Goal: Information Seeking & Learning: Learn about a topic

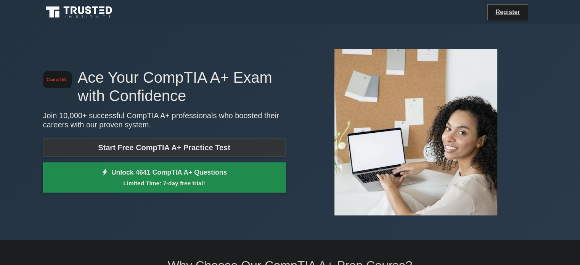
click at [116, 149] on link "Start Free CompTIA A+ Practice Test" at bounding box center [164, 147] width 242 height 18
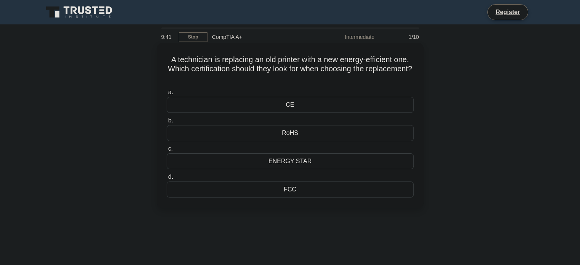
click at [244, 133] on div "RoHS" at bounding box center [289, 133] width 247 height 16
click at [166, 123] on input "b. RoHS" at bounding box center [166, 120] width 0 height 5
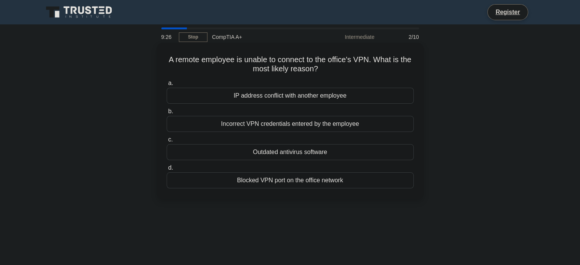
click at [249, 123] on div "Incorrect VPN credentials entered by the employee" at bounding box center [289, 124] width 247 height 16
click at [166, 114] on input "b. Incorrect VPN credentials entered by the employee" at bounding box center [166, 111] width 0 height 5
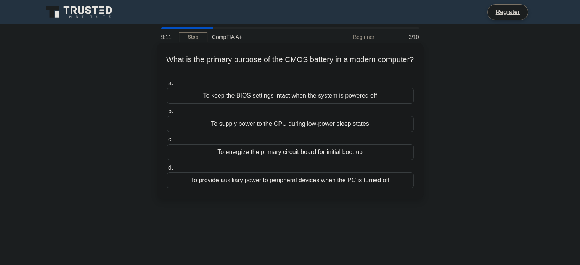
click at [269, 100] on div "To keep the BIOS settings intact when the system is powered off" at bounding box center [289, 96] width 247 height 16
click at [166, 86] on input "a. To keep the BIOS settings intact when the system is powered off" at bounding box center [166, 83] width 0 height 5
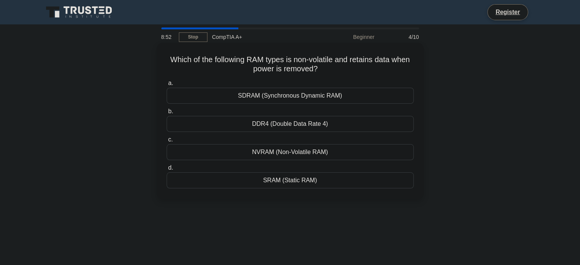
click at [276, 152] on div "NVRAM (Non-Volatile RAM)" at bounding box center [289, 152] width 247 height 16
click at [166, 142] on input "c. NVRAM (Non-Volatile RAM)" at bounding box center [166, 139] width 0 height 5
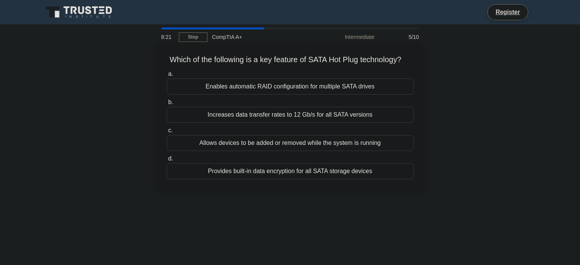
click at [274, 151] on div "Allows devices to be added or removed while the system is running" at bounding box center [289, 143] width 247 height 16
click at [166, 133] on input "c. Allows devices to be added or removed while the system is running" at bounding box center [166, 130] width 0 height 5
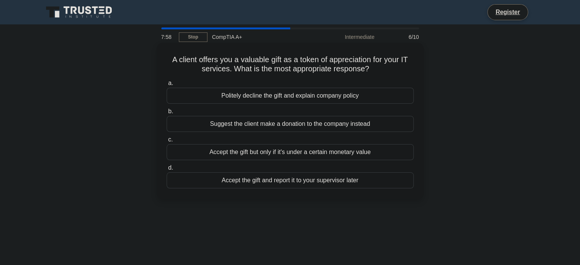
click at [306, 99] on div "Politely decline the gift and explain company policy" at bounding box center [289, 96] width 247 height 16
click at [166, 86] on input "a. Politely decline the gift and explain company policy" at bounding box center [166, 83] width 0 height 5
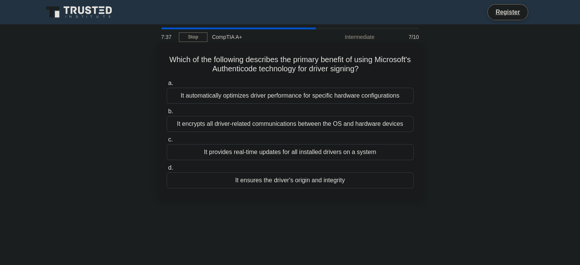
click at [270, 128] on div "It encrypts all driver-related communications between the OS and hardware devic…" at bounding box center [289, 124] width 247 height 16
click at [166, 114] on input "b. It encrypts all driver-related communications between the OS and hardware de…" at bounding box center [166, 111] width 0 height 5
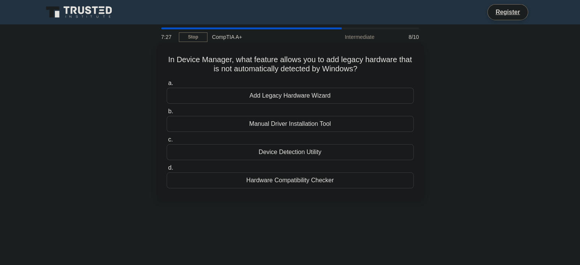
click at [274, 187] on div "Hardware Compatibility Checker" at bounding box center [289, 180] width 247 height 16
click at [166, 170] on input "d. Hardware Compatibility Checker" at bounding box center [166, 167] width 0 height 5
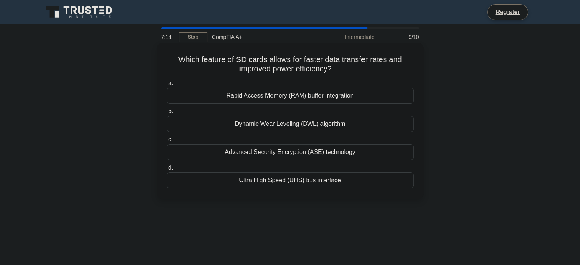
click at [274, 178] on div "Ultra High Speed (UHS) bus interface" at bounding box center [289, 180] width 247 height 16
click at [166, 170] on input "d. Ultra High Speed (UHS) bus interface" at bounding box center [166, 167] width 0 height 5
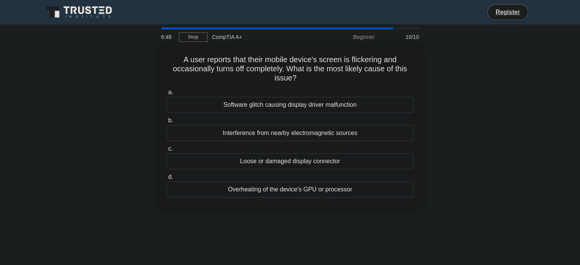
click at [282, 105] on div "Software glitch causing display driver malfunction" at bounding box center [289, 105] width 247 height 16
click at [166, 95] on input "a. Software glitch causing display driver malfunction" at bounding box center [166, 92] width 0 height 5
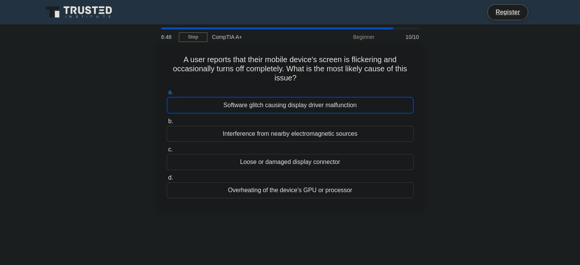
click at [282, 105] on div "Software glitch causing display driver malfunction" at bounding box center [289, 105] width 247 height 17
click at [166, 95] on input "a. Software glitch causing display driver malfunction" at bounding box center [166, 92] width 0 height 5
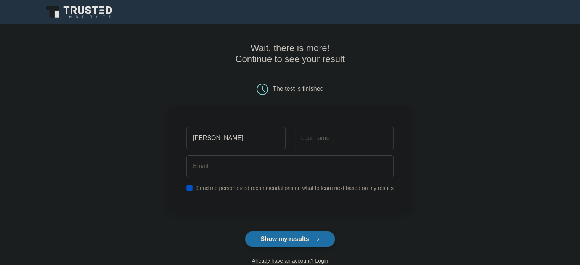
type input "Samir"
click at [301, 131] on input "text" at bounding box center [344, 138] width 99 height 22
type input "hawa"
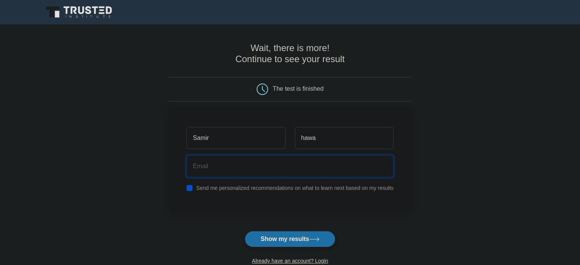
click at [286, 165] on input "email" at bounding box center [289, 166] width 207 height 22
click at [215, 170] on input "aashishth@gmail.com" at bounding box center [289, 166] width 207 height 22
type input "aashisht0h@gmail.com"
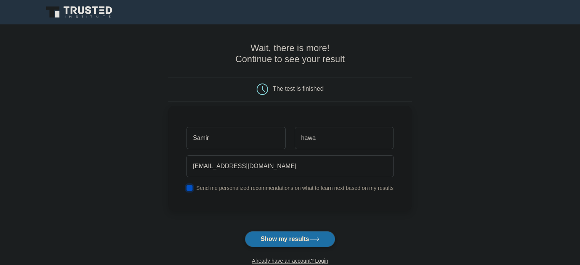
click at [191, 186] on input "checkbox" at bounding box center [189, 188] width 6 height 6
checkbox input "false"
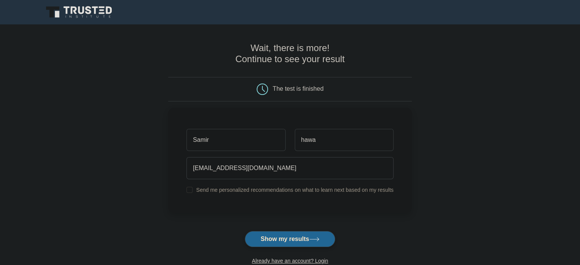
click at [268, 237] on button "Show my results" at bounding box center [290, 239] width 90 height 16
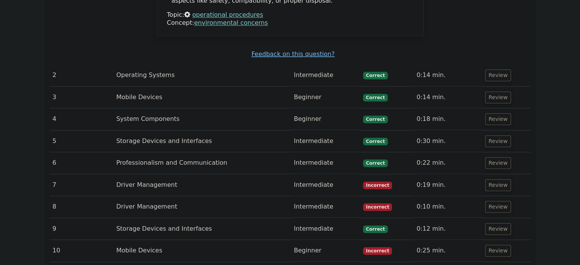
scroll to position [839, 0]
click at [198, 239] on td "Mobile Devices" at bounding box center [202, 250] width 178 height 22
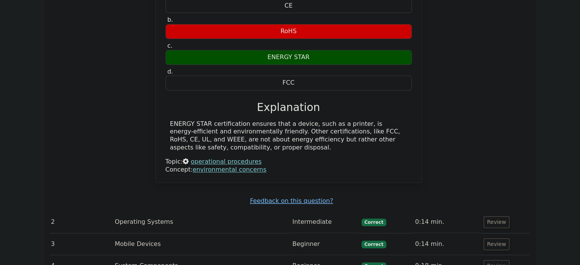
scroll to position [696, 0]
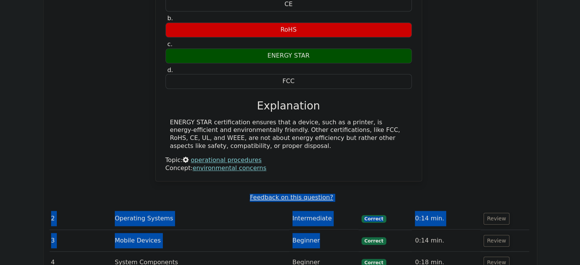
drag, startPoint x: 347, startPoint y: 219, endPoint x: 450, endPoint y: 155, distance: 120.1
click at [450, 155] on tbody "1 Operational Procedures Intermediate Incorrect 0:18 min. Review a. b." at bounding box center [288, 163] width 481 height 483
click at [489, 235] on button "Review" at bounding box center [496, 241] width 26 height 12
click at [485, 235] on button "Review" at bounding box center [496, 241] width 26 height 12
click at [496, 158] on div "A technician is replacing an old printer with a new energy-efficient one. Which…" at bounding box center [288, 67] width 481 height 247
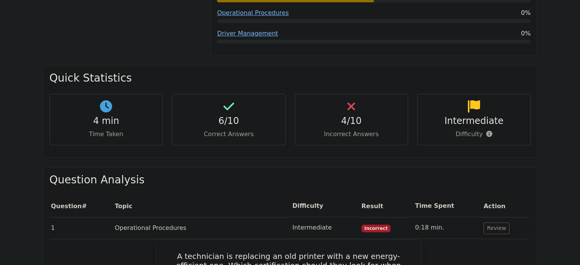
scroll to position [410, 0]
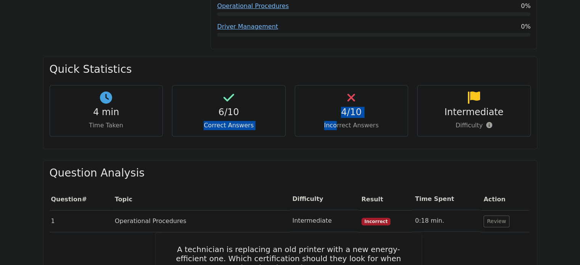
drag, startPoint x: 264, startPoint y: 90, endPoint x: 338, endPoint y: 102, distance: 75.7
click at [338, 102] on div "4 min Time Taken 6/10 Correct Answers 4/10 Incorrect Answers Intermediate" at bounding box center [290, 114] width 490 height 58
click at [338, 121] on p "Incorrect Answers" at bounding box center [351, 125] width 101 height 9
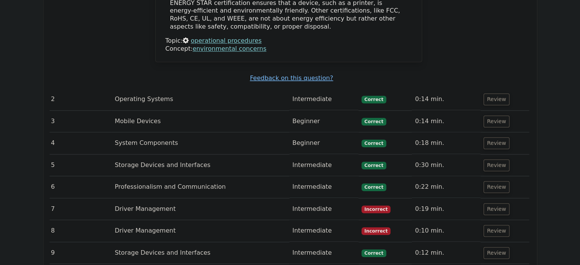
scroll to position [831, 0]
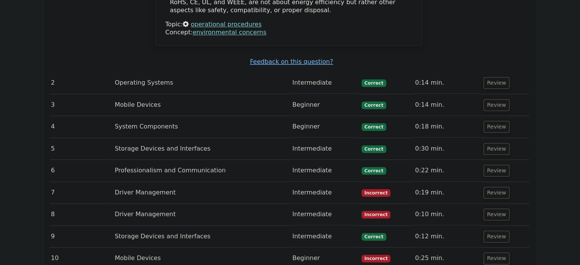
click at [302, 226] on td "Intermediate" at bounding box center [323, 237] width 69 height 22
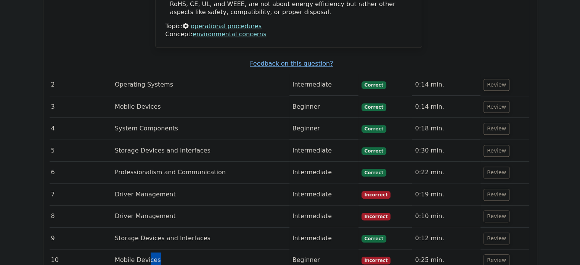
drag, startPoint x: 148, startPoint y: 236, endPoint x: 298, endPoint y: 274, distance: 154.8
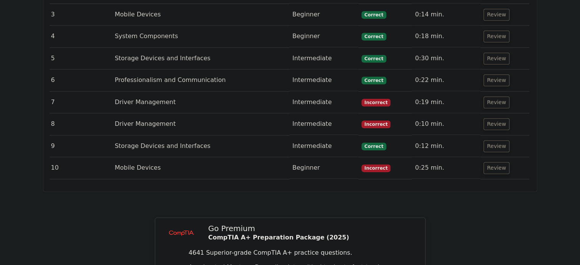
scroll to position [923, 0]
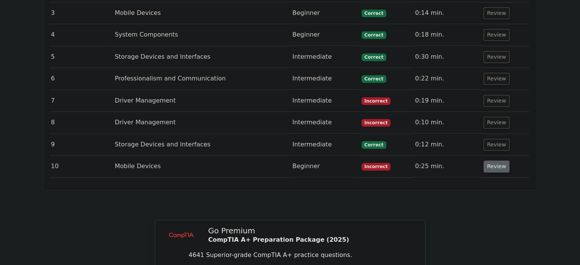
click at [486, 160] on button "Review" at bounding box center [496, 166] width 26 height 12
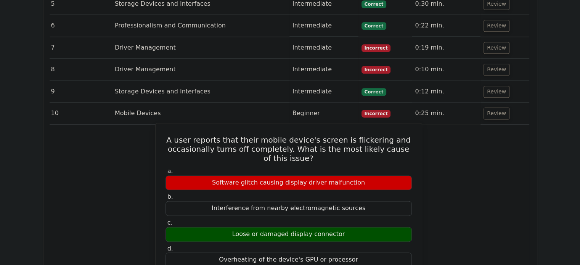
scroll to position [977, 0]
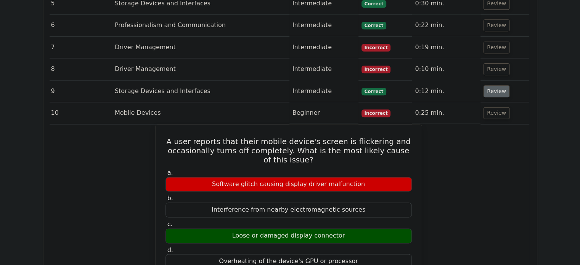
click at [483, 85] on button "Review" at bounding box center [496, 91] width 26 height 12
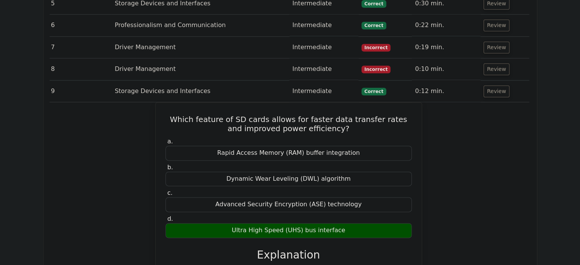
scroll to position [959, 0]
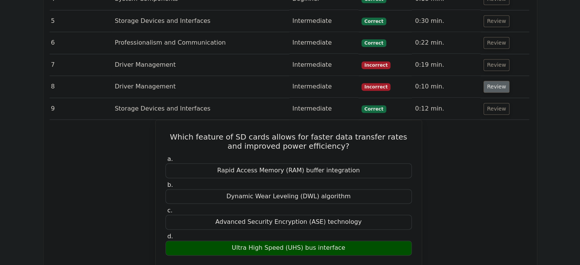
click at [484, 81] on button "Review" at bounding box center [496, 87] width 26 height 12
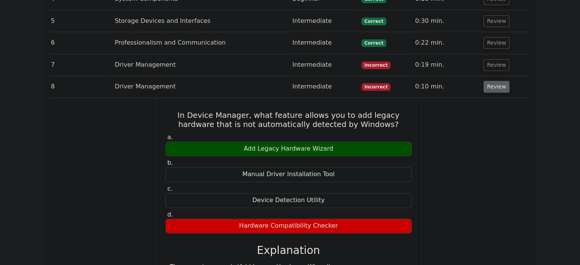
scroll to position [912, 0]
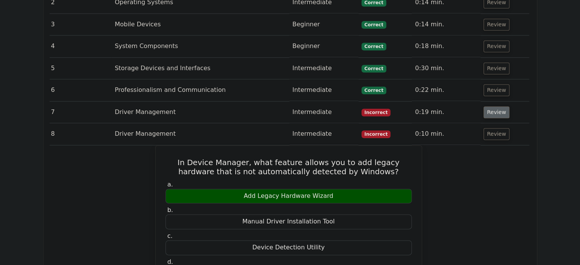
click at [487, 106] on button "Review" at bounding box center [496, 112] width 26 height 12
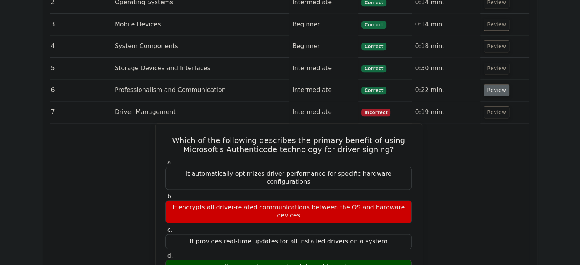
click at [485, 84] on button "Review" at bounding box center [496, 90] width 26 height 12
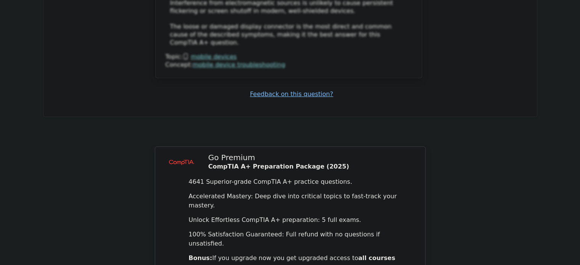
scroll to position [3153, 0]
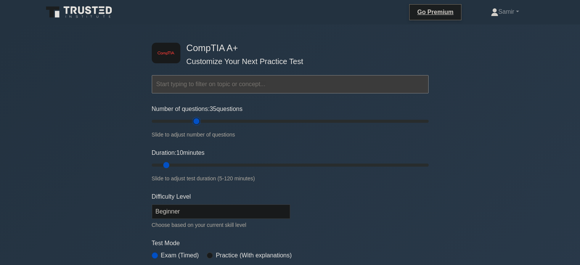
click at [195, 117] on input "Number of questions: 35 questions" at bounding box center [290, 121] width 277 height 9
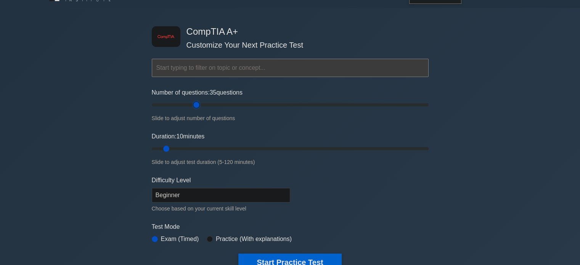
scroll to position [8, 0]
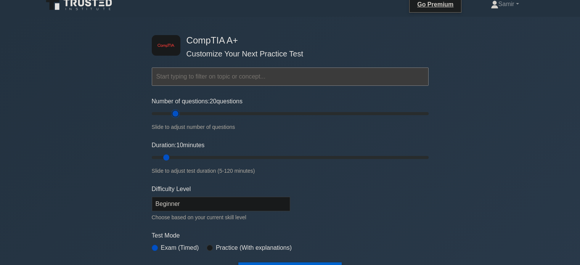
drag, startPoint x: 189, startPoint y: 113, endPoint x: 178, endPoint y: 113, distance: 10.7
type input "20"
click at [178, 113] on input "Number of questions: 20 questions" at bounding box center [290, 113] width 277 height 9
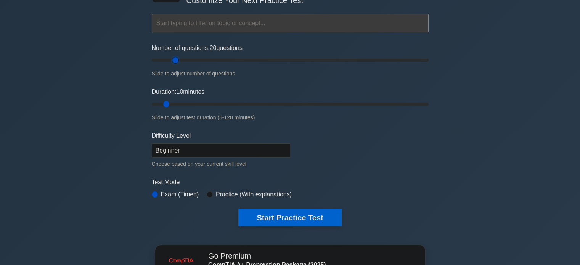
scroll to position [61, 0]
click at [218, 149] on select "Beginner Intermediate Expert" at bounding box center [221, 150] width 138 height 14
select select "intermediate"
click at [152, 143] on select "Beginner Intermediate Expert" at bounding box center [221, 150] width 138 height 14
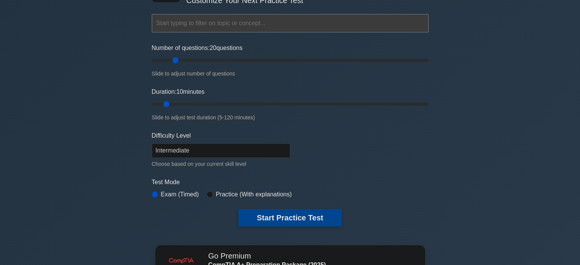
click at [257, 212] on button "Start Practice Test" at bounding box center [289, 218] width 103 height 18
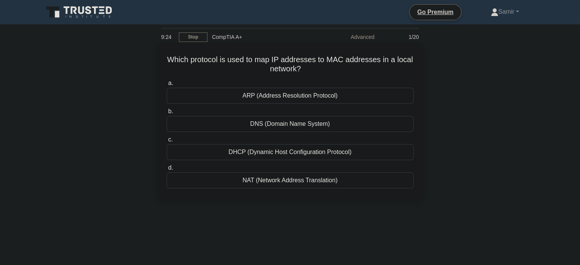
click at [216, 148] on div "DHCP (Dynamic Host Configuration Protocol)" at bounding box center [289, 152] width 247 height 16
click at [166, 142] on input "c. DHCP (Dynamic Host Configuration Protocol)" at bounding box center [166, 139] width 0 height 5
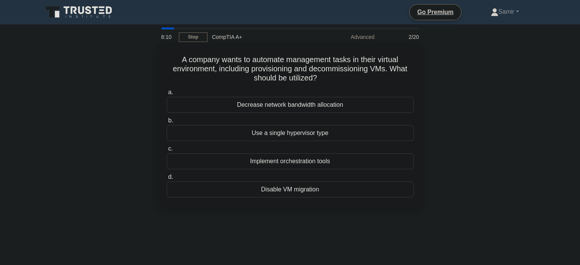
click at [268, 159] on div "Implement orchestration tools" at bounding box center [289, 161] width 247 height 16
click at [166, 151] on input "c. Implement orchestration tools" at bounding box center [166, 148] width 0 height 5
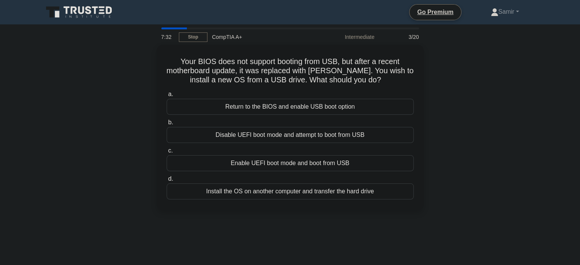
click at [268, 159] on div "Enable UEFI boot mode and boot from USB" at bounding box center [289, 163] width 247 height 16
click at [166, 153] on input "c. Enable UEFI boot mode and boot from USB" at bounding box center [166, 150] width 0 height 5
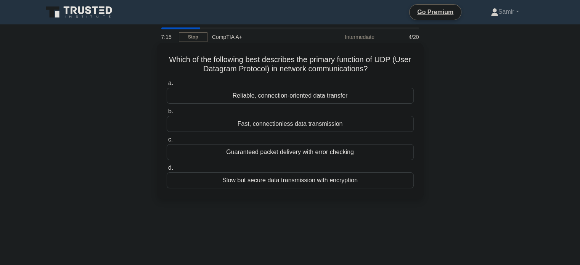
click at [257, 127] on div "Fast, connectionless data transmission" at bounding box center [289, 124] width 247 height 16
click at [166, 114] on input "b. Fast, connectionless data transmission" at bounding box center [166, 111] width 0 height 5
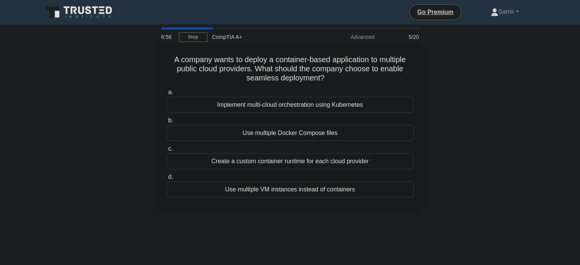
click at [259, 133] on div "Use multiple Docker Compose files" at bounding box center [289, 133] width 247 height 16
click at [166, 123] on input "b. Use multiple Docker Compose files" at bounding box center [166, 120] width 0 height 5
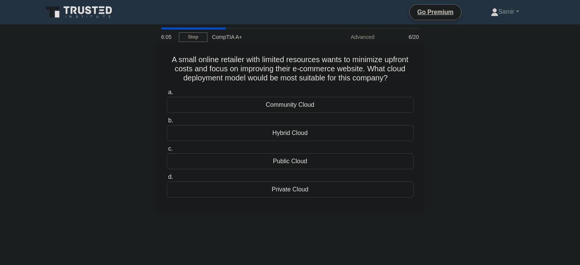
click at [277, 160] on div "Public Cloud" at bounding box center [289, 161] width 247 height 16
click at [166, 151] on input "c. Public Cloud" at bounding box center [166, 148] width 0 height 5
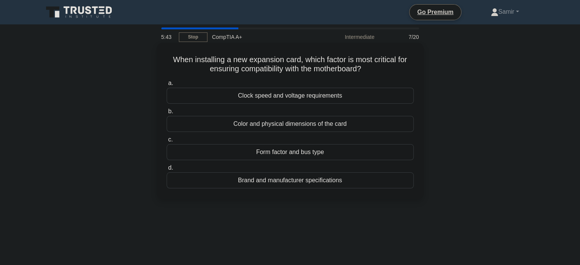
click at [263, 153] on div "Form factor and bus type" at bounding box center [289, 152] width 247 height 16
click at [166, 142] on input "c. Form factor and bus type" at bounding box center [166, 139] width 0 height 5
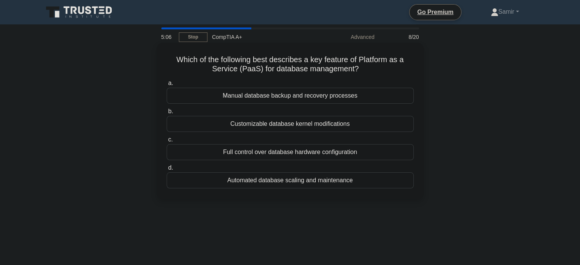
click at [293, 93] on div "Manual database backup and recovery processes" at bounding box center [289, 96] width 247 height 16
click at [166, 86] on input "a. Manual database backup and recovery processes" at bounding box center [166, 83] width 0 height 5
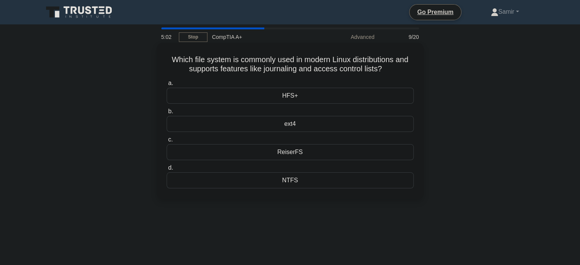
click at [305, 120] on div "ext4" at bounding box center [289, 124] width 247 height 16
click at [166, 114] on input "b. ext4" at bounding box center [166, 111] width 0 height 5
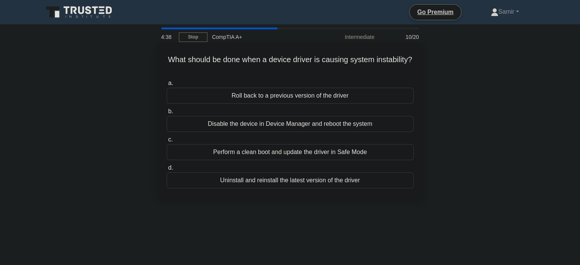
drag, startPoint x: 187, startPoint y: 55, endPoint x: 310, endPoint y: 71, distance: 124.5
click at [310, 71] on h5 "What should be done when a device driver is causing system instability? .spinne…" at bounding box center [290, 64] width 248 height 19
copy h5 "What should be done when a device driver is causing system instability?"
click at [280, 161] on div "a. Roll back to a previous version of the driver b. Disable the device in Devic…" at bounding box center [290, 133] width 256 height 113
click at [287, 151] on div "Perform a clean boot and update the driver in Safe Mode" at bounding box center [289, 152] width 247 height 16
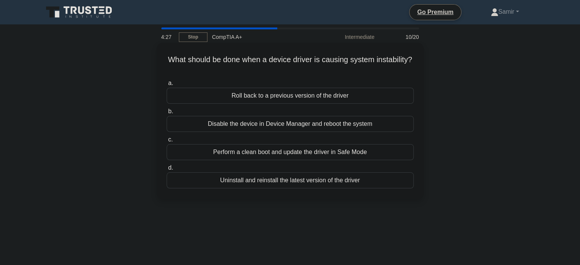
click at [166, 142] on input "c. Perform a clean boot and update the driver in Safe Mode" at bounding box center [166, 139] width 0 height 5
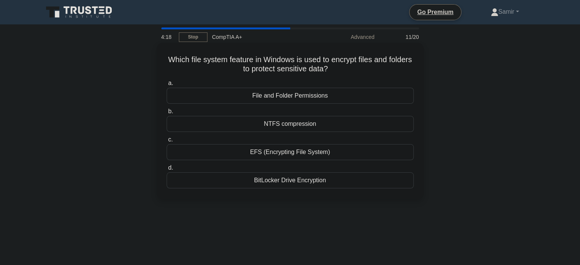
click at [291, 177] on div "BitLocker Drive Encryption" at bounding box center [289, 180] width 247 height 16
click at [166, 170] on input "d. BitLocker Drive Encryption" at bounding box center [166, 167] width 0 height 5
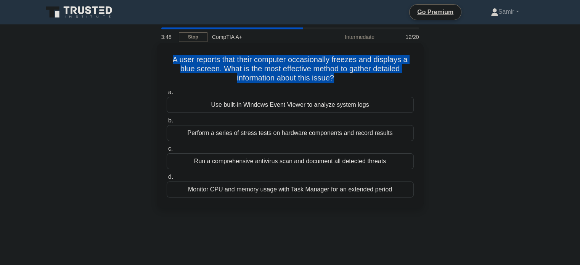
drag, startPoint x: 169, startPoint y: 58, endPoint x: 333, endPoint y: 81, distance: 165.8
click at [333, 81] on h5 "A user reports that their computer occasionally freezes and displays a blue scr…" at bounding box center [290, 69] width 248 height 28
copy h5 "A user reports that their computer occasionally freezes and displays a blue scr…"
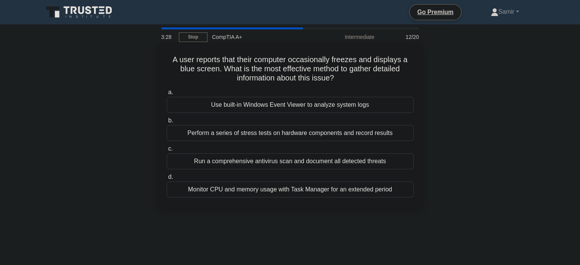
click at [407, 104] on div "Use built-in Windows Event Viewer to analyze system logs" at bounding box center [289, 105] width 247 height 16
click at [166, 95] on input "a. Use built-in Windows Event Viewer to analyze system logs" at bounding box center [166, 92] width 0 height 5
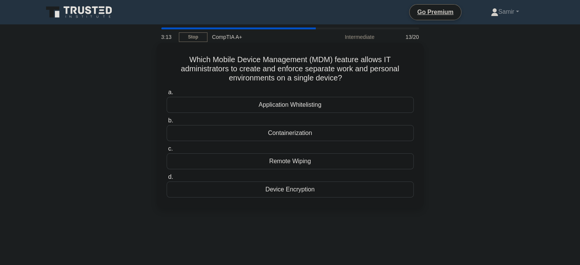
click at [305, 136] on div "Containerization" at bounding box center [289, 133] width 247 height 16
click at [166, 123] on input "b. Containerization" at bounding box center [166, 120] width 0 height 5
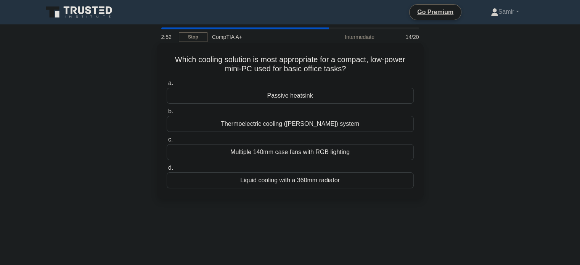
click at [291, 101] on div "Passive heatsink" at bounding box center [289, 96] width 247 height 16
click at [166, 86] on input "a. Passive heatsink" at bounding box center [166, 83] width 0 height 5
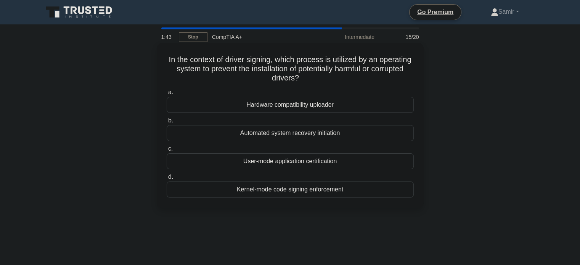
click at [288, 134] on div "Automated system recovery initiation" at bounding box center [289, 133] width 247 height 16
click at [166, 123] on input "b. Automated system recovery initiation" at bounding box center [166, 120] width 0 height 5
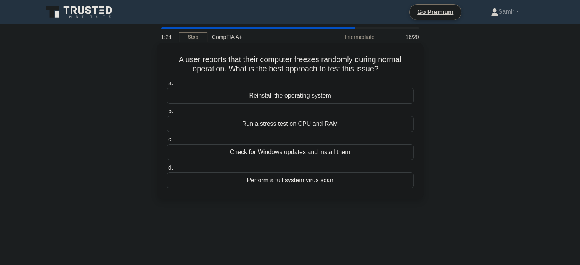
click at [286, 181] on div "Perform a full system virus scan" at bounding box center [289, 180] width 247 height 16
click at [166, 170] on input "d. Perform a full system virus scan" at bounding box center [166, 167] width 0 height 5
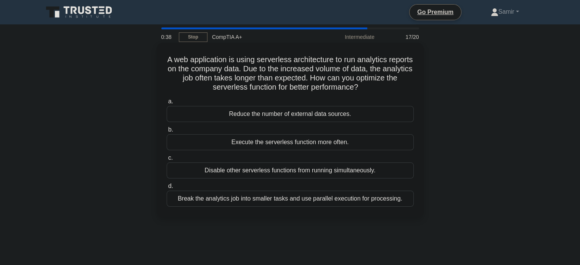
click at [286, 174] on div "Disable other serverless functions from running simultaneously." at bounding box center [289, 170] width 247 height 16
click at [166, 160] on input "c. Disable other serverless functions from running simultaneously." at bounding box center [166, 157] width 0 height 5
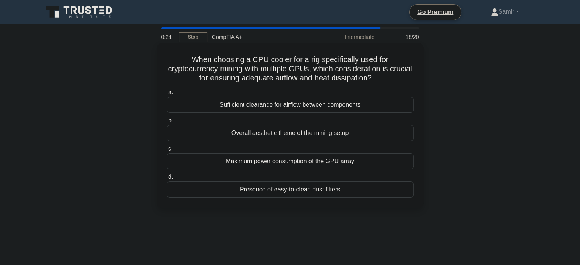
click at [316, 102] on div "Sufficient clearance for airflow between components" at bounding box center [289, 105] width 247 height 16
click at [166, 95] on input "a. Sufficient clearance for airflow between components" at bounding box center [166, 92] width 0 height 5
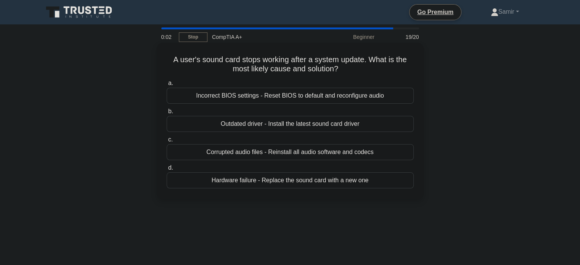
click at [287, 124] on div "Outdated driver - Install the latest sound card driver" at bounding box center [289, 124] width 247 height 16
click at [166, 114] on input "b. Outdated driver - Install the latest sound card driver" at bounding box center [166, 111] width 0 height 5
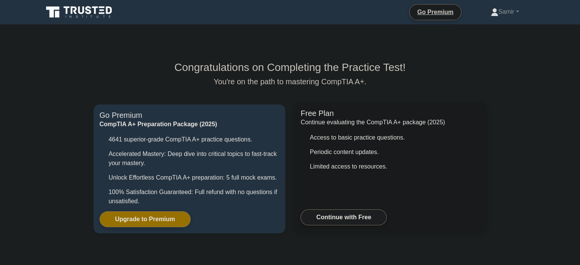
click at [305, 117] on body "Go Premium Samir" at bounding box center [290, 181] width 580 height 363
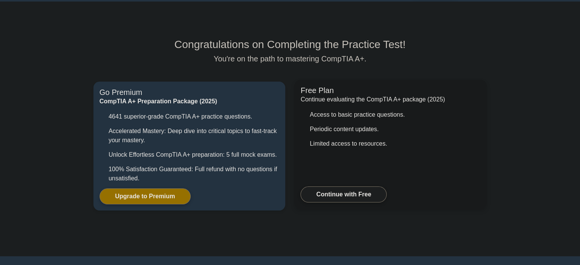
scroll to position [21, 0]
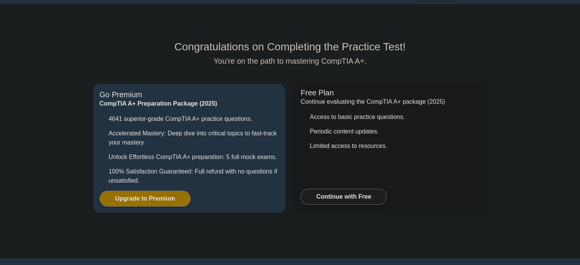
click at [338, 192] on link "Continue with Free" at bounding box center [343, 197] width 86 height 16
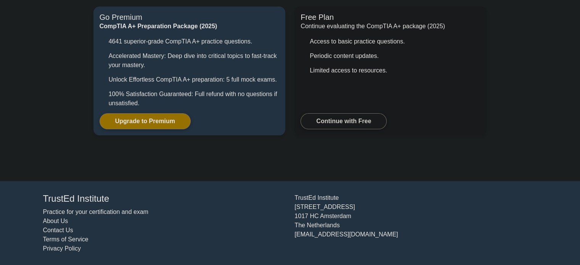
scroll to position [0, 0]
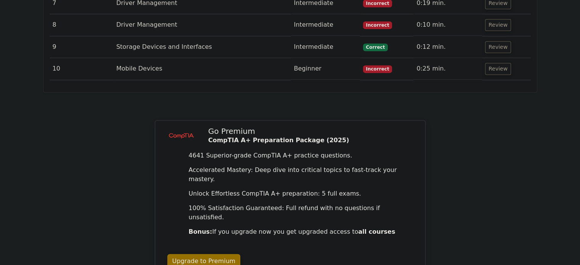
scroll to position [1023, 0]
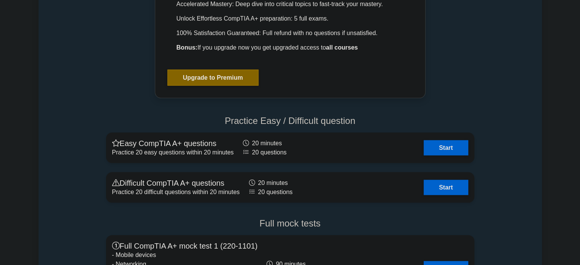
scroll to position [1606, 0]
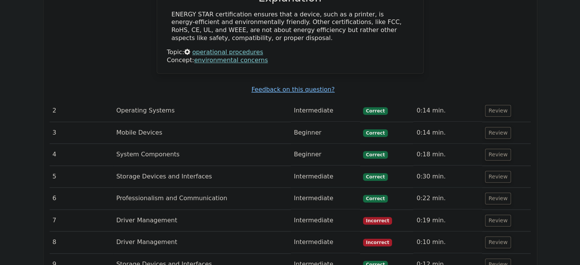
scroll to position [1150, 0]
